Goal: Task Accomplishment & Management: Complete application form

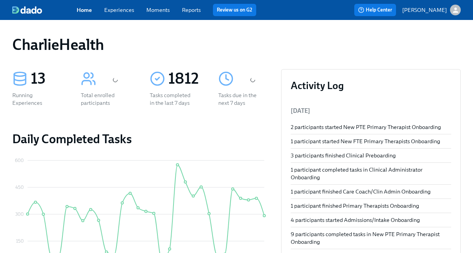
click at [130, 10] on link "Experiences" at bounding box center [119, 10] width 30 height 7
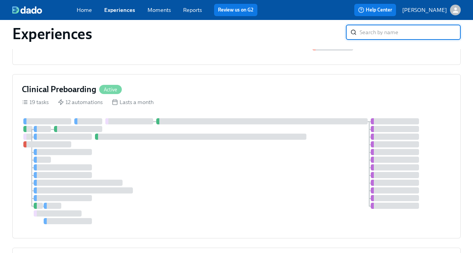
scroll to position [252, 0]
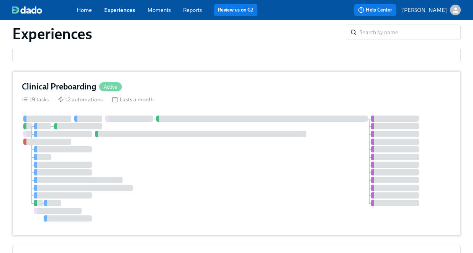
click at [242, 103] on div "Clinical Preboarding Active 19 tasks 12 automations Lasts a month" at bounding box center [236, 153] width 449 height 164
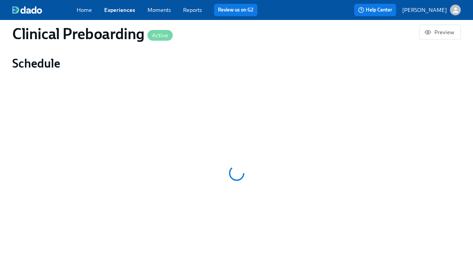
scroll to position [416, 0]
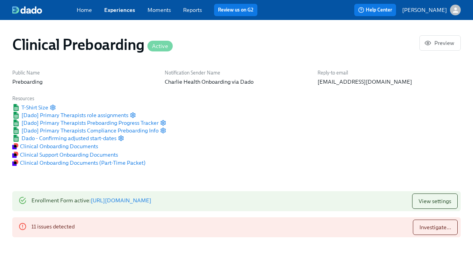
scroll to position [0, 9079]
click at [131, 12] on link "Experiences" at bounding box center [119, 10] width 31 height 7
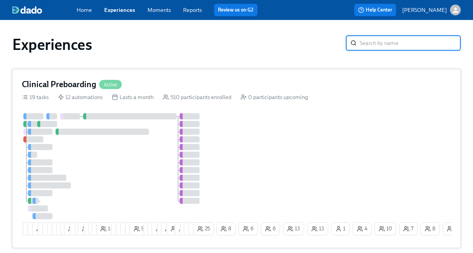
click at [222, 88] on div "Clinical Preboarding Active" at bounding box center [237, 84] width 430 height 11
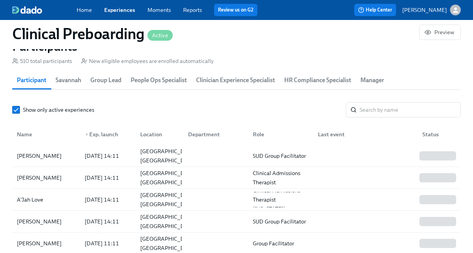
scroll to position [826, 0]
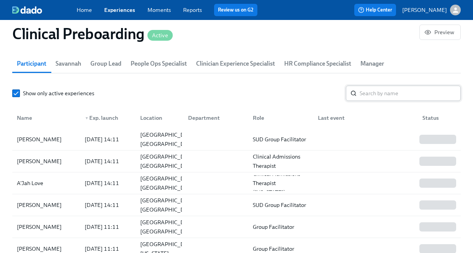
click at [390, 95] on input "search" at bounding box center [410, 92] width 101 height 15
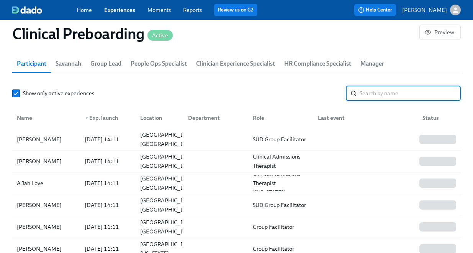
paste input "Tiffany Clark"
type input "Tiffany Clark"
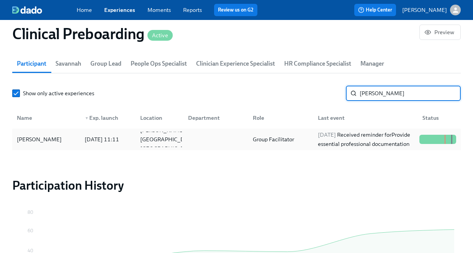
click at [380, 138] on div "2025/08/27 Received reminder for Provide essential professional documentation" at bounding box center [366, 139] width 102 height 18
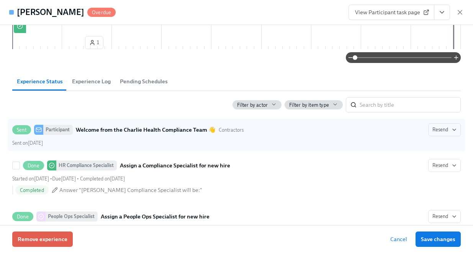
scroll to position [356, 0]
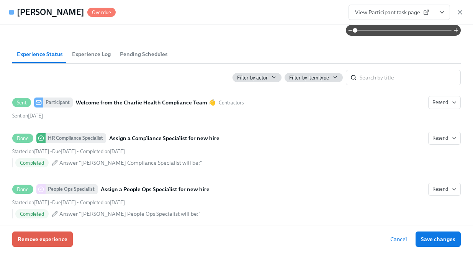
click at [440, 12] on icon "View task page" at bounding box center [442, 12] width 8 height 8
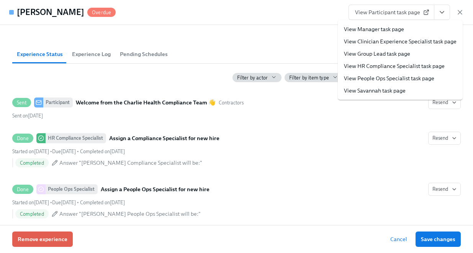
click at [416, 62] on link "View HR Compliance Specialist task page" at bounding box center [394, 66] width 101 height 8
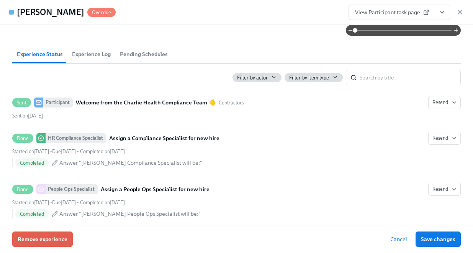
scroll to position [0, 9717]
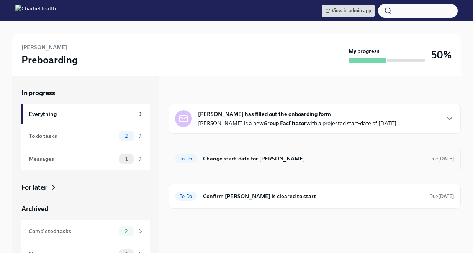
click at [264, 153] on div "To Do Change start-date for [PERSON_NAME] Due [DATE]" at bounding box center [314, 158] width 279 height 12
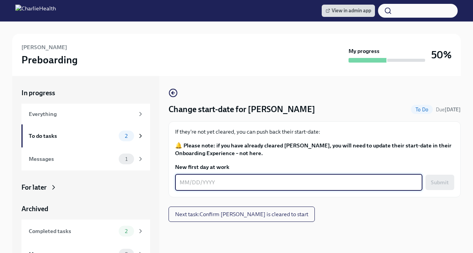
click at [231, 181] on textarea "New first day at work" at bounding box center [299, 181] width 238 height 9
type textarea "[DATE]"
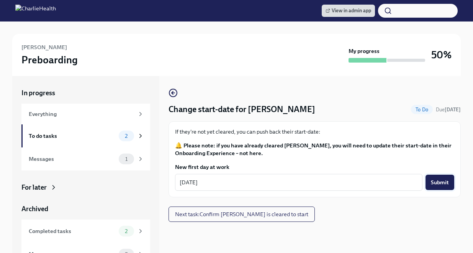
click at [438, 185] on span "Submit" at bounding box center [440, 182] width 18 height 8
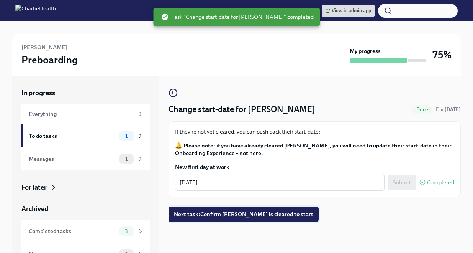
click at [261, 207] on button "Next task : Confirm Tiffany Clark is cleared to start" at bounding box center [244, 213] width 150 height 15
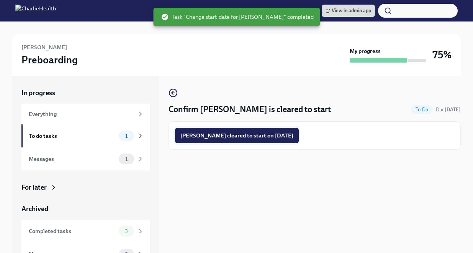
click at [249, 136] on span "Tiffany Clark cleared to start on 09/02/2025" at bounding box center [236, 135] width 113 height 8
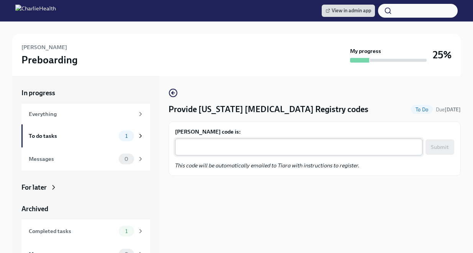
click at [228, 140] on div "x ​" at bounding box center [299, 146] width 248 height 17
paste textarea "480CXA0HVAT0"
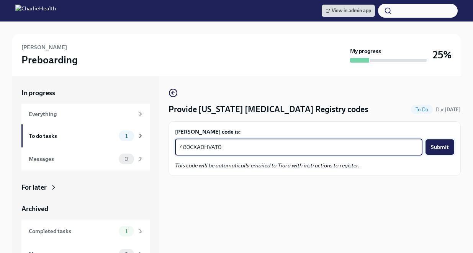
type textarea "480CXA0HVAT0"
click at [442, 148] on span "Submit" at bounding box center [440, 147] width 18 height 8
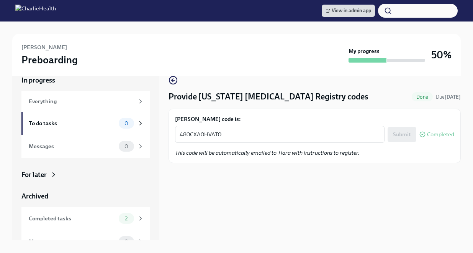
scroll to position [13, 0]
